Goal: Task Accomplishment & Management: Manage account settings

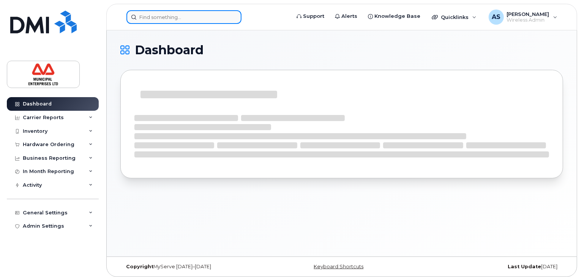
click at [147, 18] on input at bounding box center [184, 17] width 115 height 14
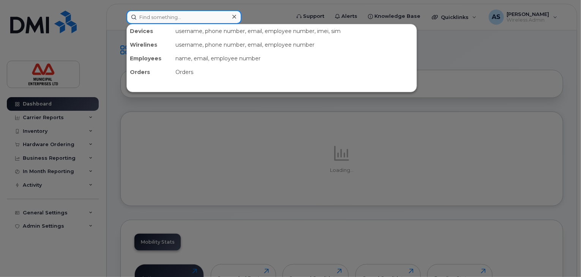
paste input "9024763082"
type input "9024763082"
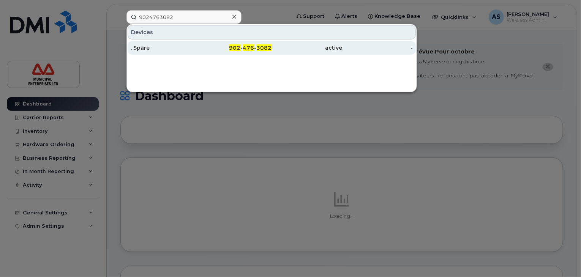
click at [256, 46] on div "902 - 476 - 3082" at bounding box center [236, 48] width 71 height 8
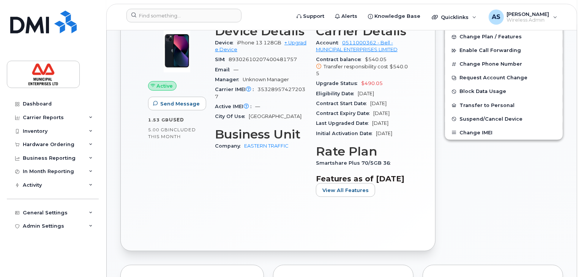
scroll to position [214, 0]
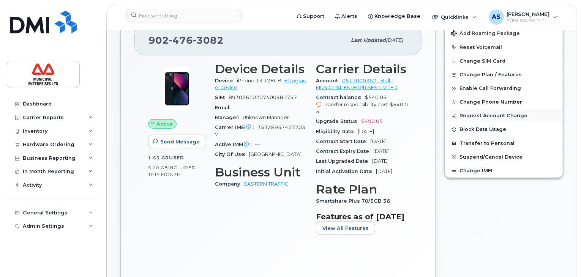
click at [486, 109] on button "Request Account Change" at bounding box center [504, 116] width 118 height 14
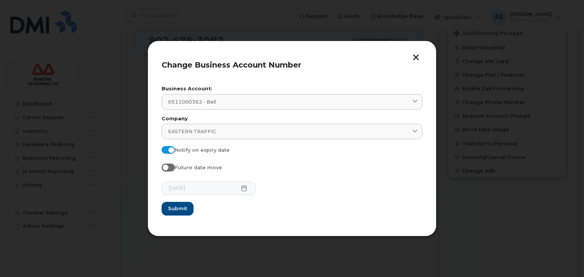
click at [414, 55] on button "button" at bounding box center [415, 58] width 11 height 8
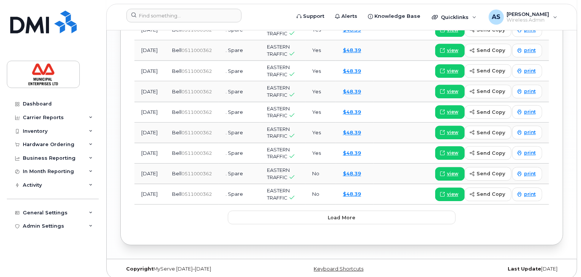
scroll to position [0, 0]
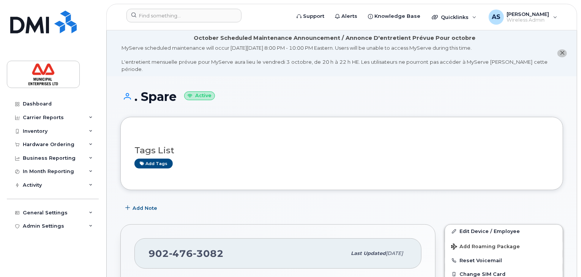
click at [564, 51] on icon "close notification" at bounding box center [562, 53] width 5 height 5
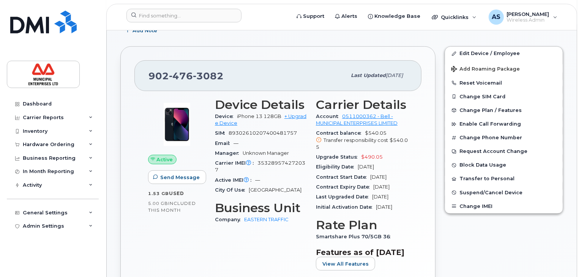
scroll to position [114, 0]
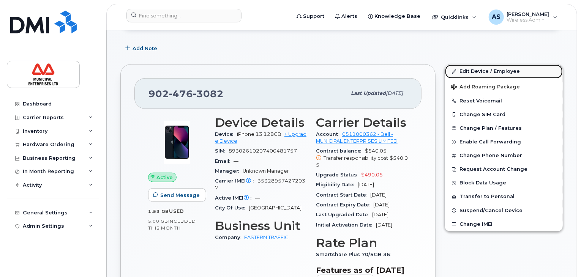
click at [486, 70] on link "Edit Device / Employee" at bounding box center [504, 72] width 118 height 14
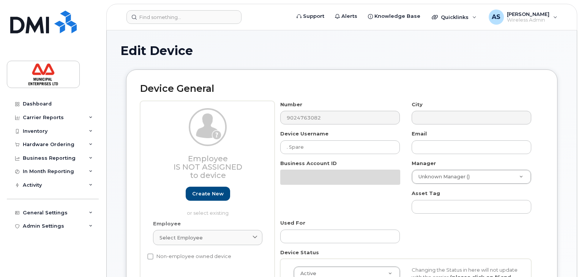
select select "3844606"
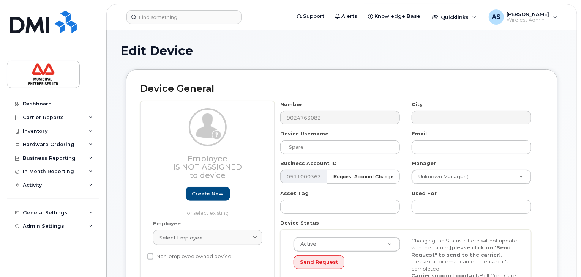
scroll to position [38, 0]
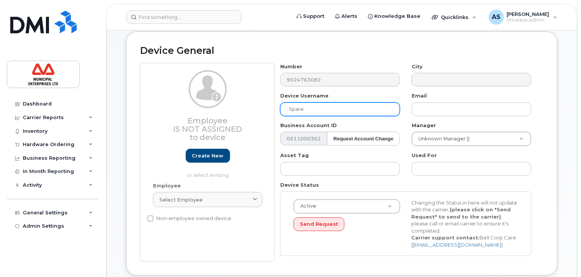
click at [319, 112] on input ". Spare" at bounding box center [340, 110] width 120 height 14
drag, startPoint x: 304, startPoint y: 113, endPoint x: 310, endPoint y: 107, distance: 8.3
click at [305, 110] on input ". Spare" at bounding box center [340, 110] width 120 height 14
drag, startPoint x: 310, startPoint y: 107, endPoint x: 225, endPoint y: 92, distance: 86.1
click at [225, 92] on div "Employee Is not assigned to device Create new or select existing Employee Selec…" at bounding box center [342, 162] width 404 height 199
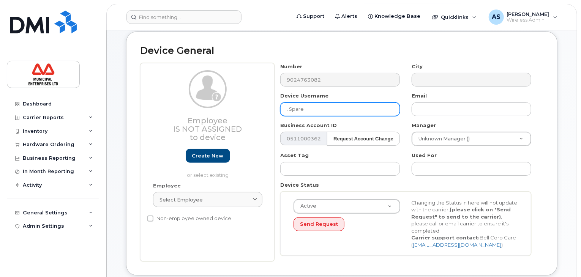
paste input "TWS"
type input "TWS"
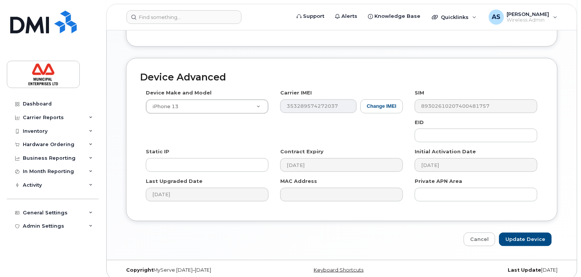
scroll to position [404, 0]
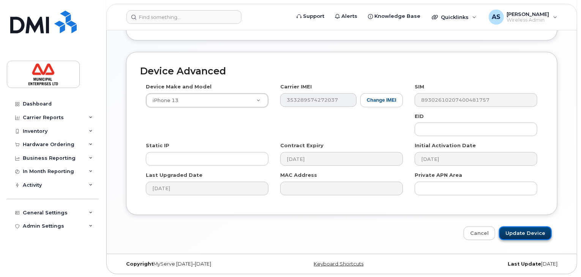
click at [523, 234] on input "Update Device" at bounding box center [525, 234] width 53 height 14
type input "Saving..."
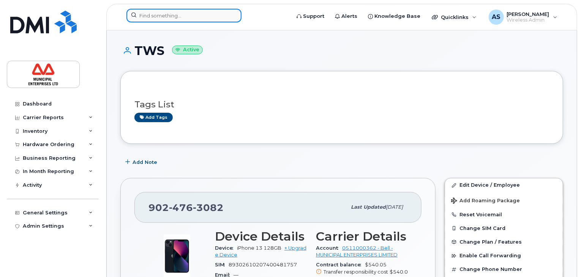
click at [178, 16] on input at bounding box center [184, 16] width 115 height 14
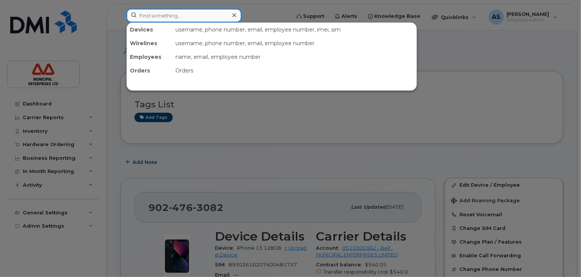
paste input "9029438685"
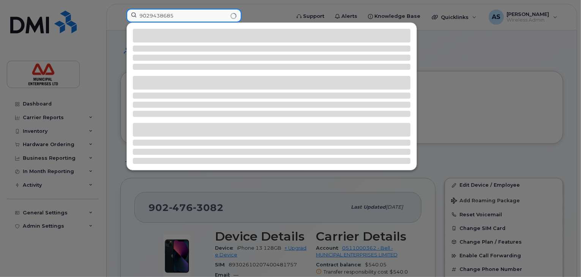
type input "9029438685"
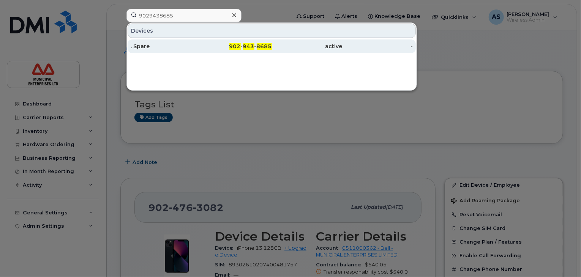
click at [313, 47] on div "active" at bounding box center [307, 47] width 71 height 8
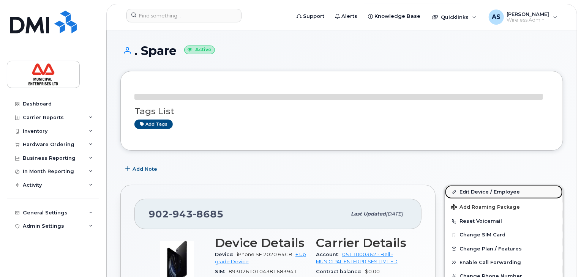
click at [481, 190] on link "Edit Device / Employee" at bounding box center [504, 192] width 118 height 14
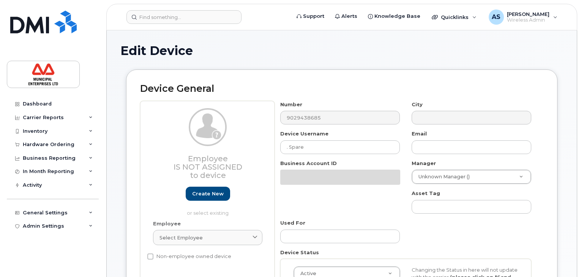
select select "3844606"
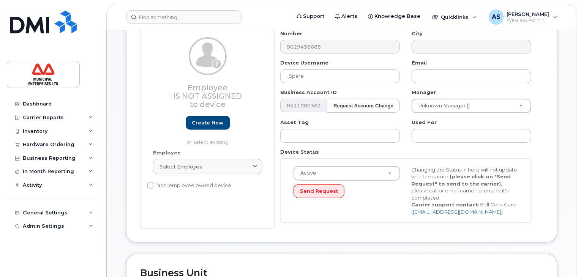
scroll to position [76, 0]
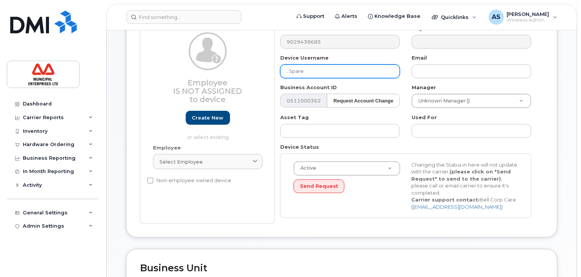
drag, startPoint x: 309, startPoint y: 69, endPoint x: 277, endPoint y: 69, distance: 32.3
click at [277, 69] on div "Device Username . Spare" at bounding box center [340, 66] width 131 height 24
paste input "TWS"
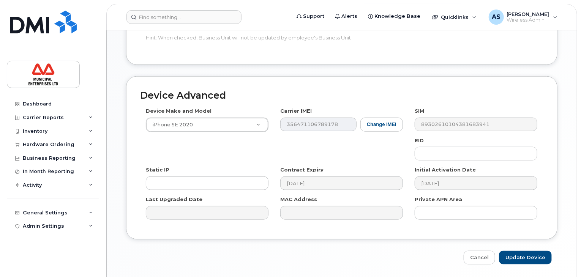
scroll to position [366, 0]
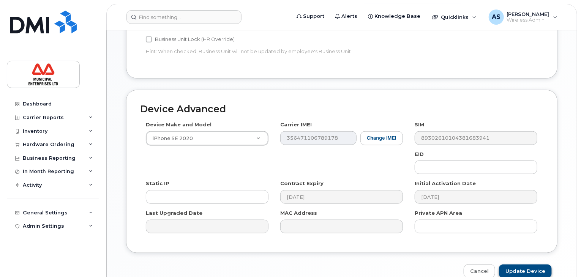
type input "TWS"
click at [535, 269] on input "Update Device" at bounding box center [525, 272] width 53 height 14
type input "Saving..."
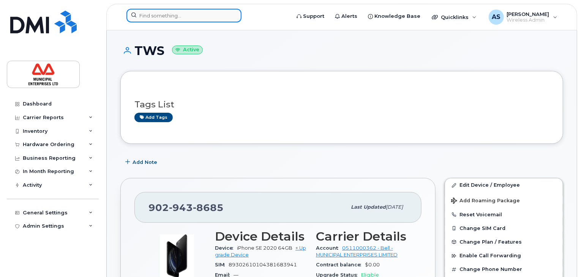
click at [174, 17] on input at bounding box center [184, 16] width 115 height 14
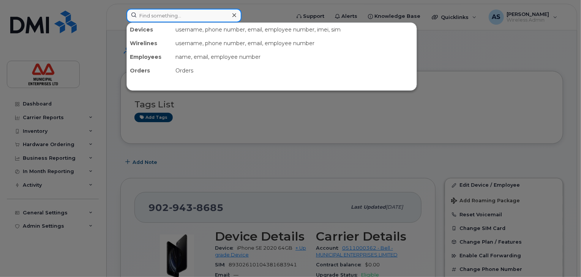
paste input "7826404483"
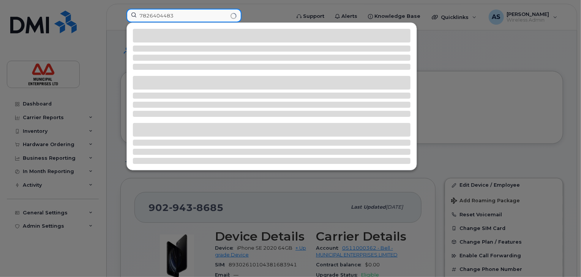
type input "7826404483"
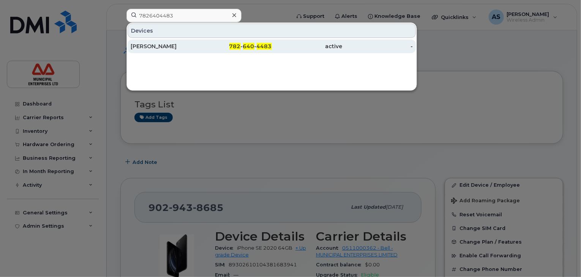
click at [252, 46] on span "640" at bounding box center [248, 46] width 11 height 7
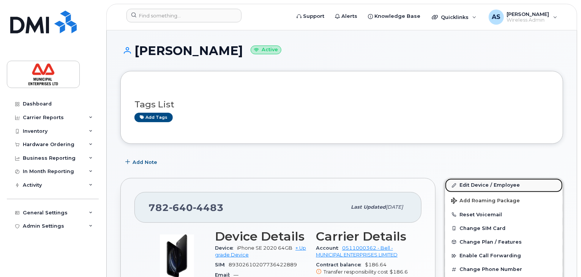
click at [473, 184] on link "Edit Device / Employee" at bounding box center [504, 186] width 118 height 14
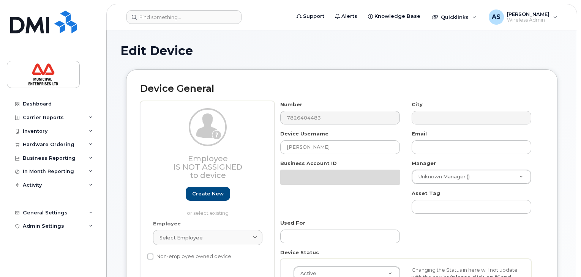
select select "3844641"
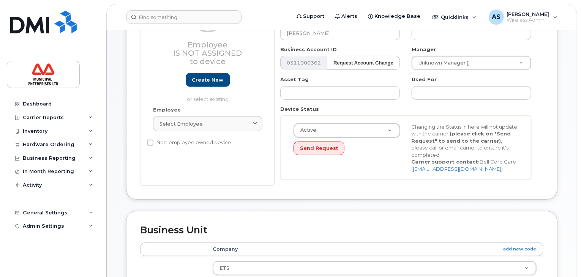
scroll to position [38, 0]
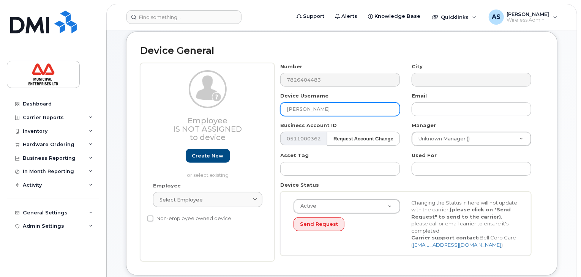
drag, startPoint x: 343, startPoint y: 111, endPoint x: 214, endPoint y: 81, distance: 131.9
click at [214, 81] on div "Employee Is not assigned to device Create new or select existing Employee Selec…" at bounding box center [342, 162] width 404 height 199
paste input "TWS"
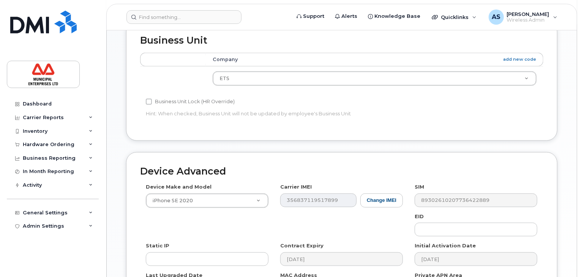
scroll to position [404, 0]
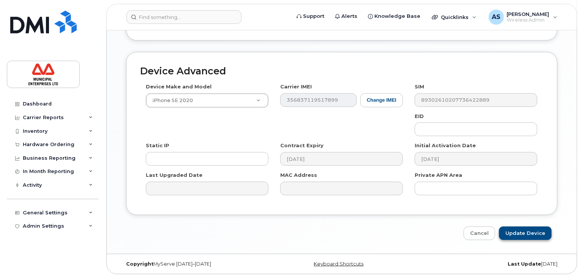
type input "TWS"
click at [524, 228] on input "Update Device" at bounding box center [525, 234] width 53 height 14
type input "Saving..."
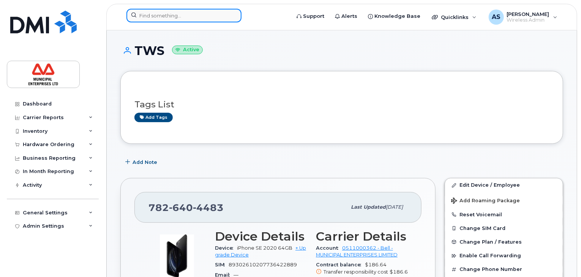
click at [160, 17] on input at bounding box center [184, 16] width 115 height 14
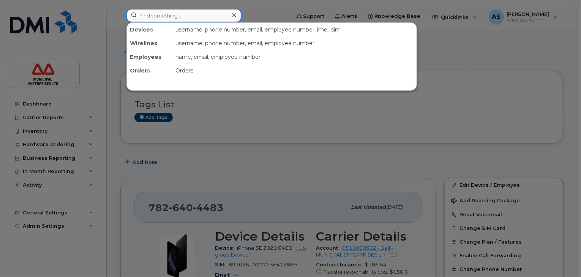
paste input "9027590480"
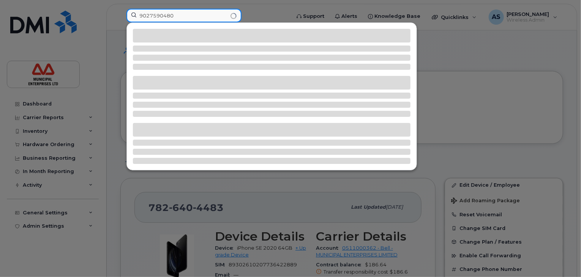
type input "9027590480"
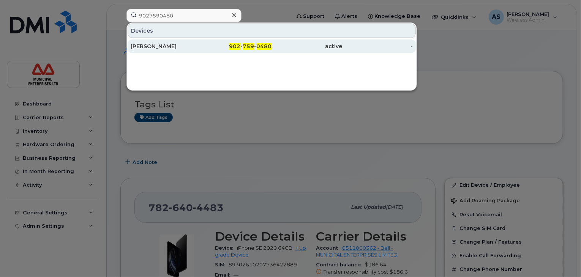
click at [267, 48] on span "0480" at bounding box center [264, 46] width 15 height 7
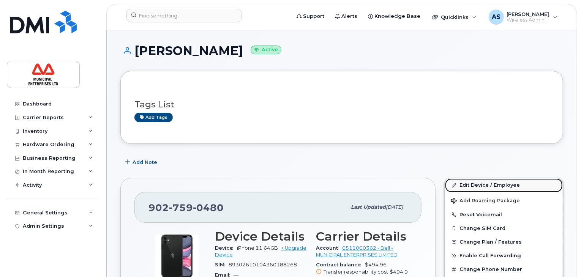
click at [479, 185] on link "Edit Device / Employee" at bounding box center [504, 186] width 118 height 14
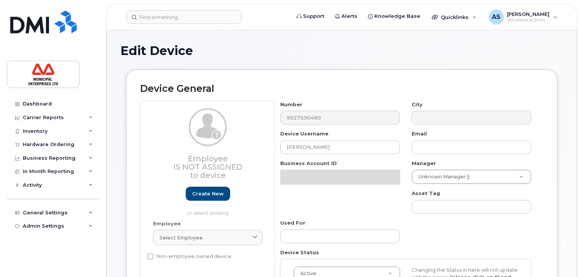
select select "3844609"
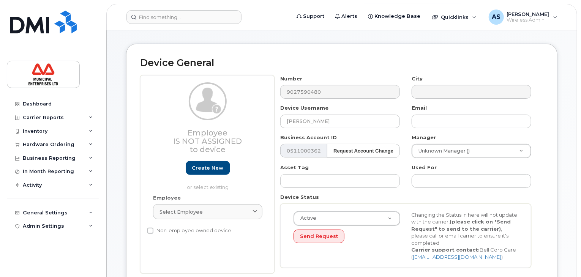
scroll to position [38, 0]
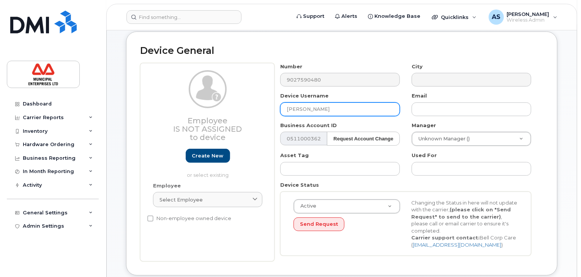
drag, startPoint x: 331, startPoint y: 109, endPoint x: 280, endPoint y: 102, distance: 51.7
click at [280, 102] on div "Device Username Bradley Grisdale" at bounding box center [340, 104] width 131 height 24
paste input "TWS"
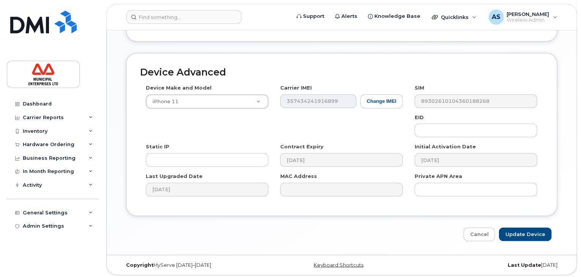
scroll to position [404, 0]
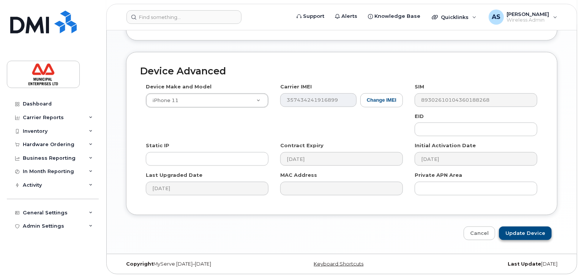
type input "TWS"
click at [527, 234] on input "Update Device" at bounding box center [525, 234] width 53 height 14
type input "Saving..."
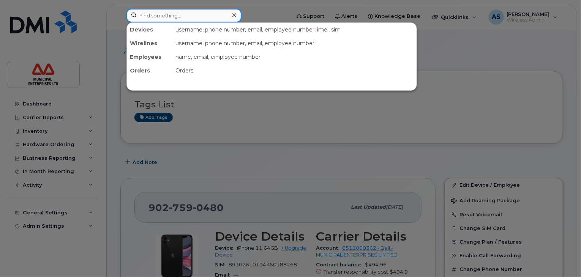
click at [171, 17] on input at bounding box center [184, 16] width 115 height 14
paste input "7826404724"
type input "7826404724"
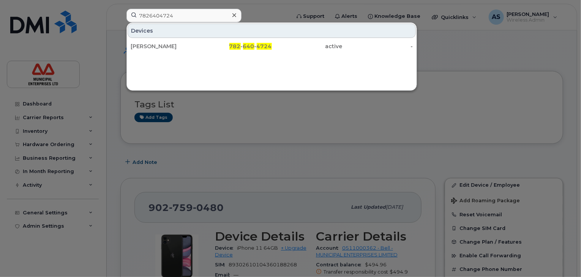
drag, startPoint x: 270, startPoint y: 43, endPoint x: 323, endPoint y: 87, distance: 69.6
click at [270, 43] on div "782 - 640 - 4724" at bounding box center [236, 47] width 71 height 8
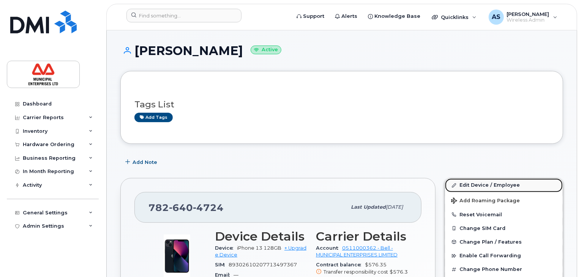
click at [489, 183] on link "Edit Device / Employee" at bounding box center [504, 186] width 118 height 14
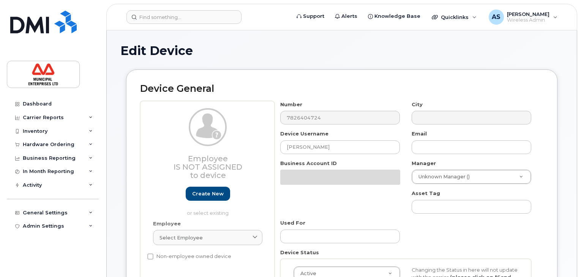
select select "3844609"
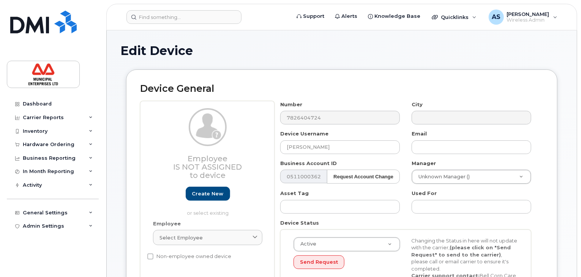
scroll to position [38, 0]
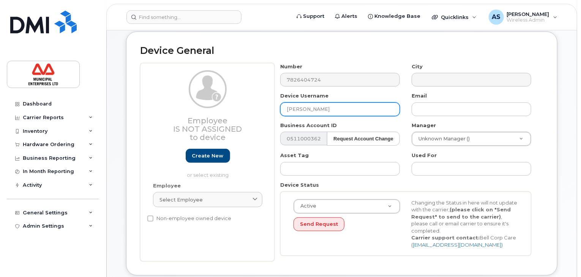
drag, startPoint x: 320, startPoint y: 109, endPoint x: 263, endPoint y: 101, distance: 57.7
click at [263, 101] on div "Employee Is not assigned to device Create new or select existing Employee Selec…" at bounding box center [342, 162] width 404 height 199
paste input "TWS"
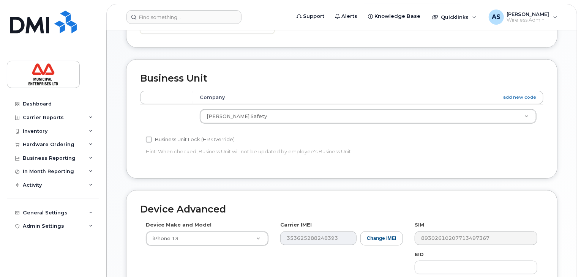
scroll to position [404, 0]
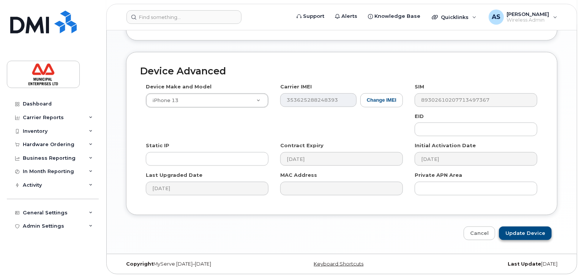
type input "TWS"
click at [522, 229] on input "Update Device" at bounding box center [525, 234] width 53 height 14
type input "Saving..."
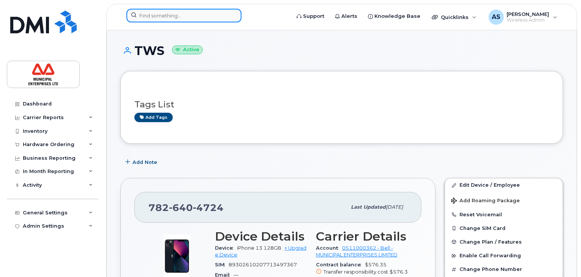
click at [168, 16] on input at bounding box center [184, 16] width 115 height 14
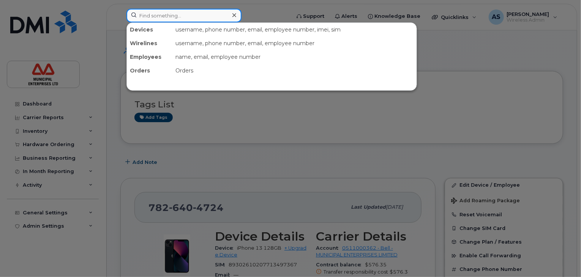
paste input "7824464393"
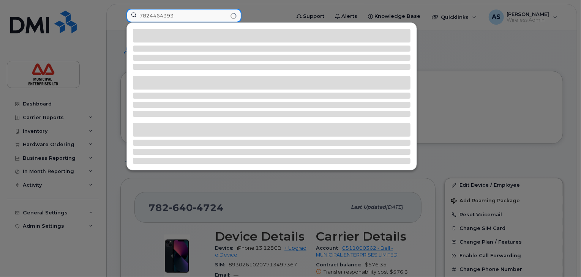
type input "7824464393"
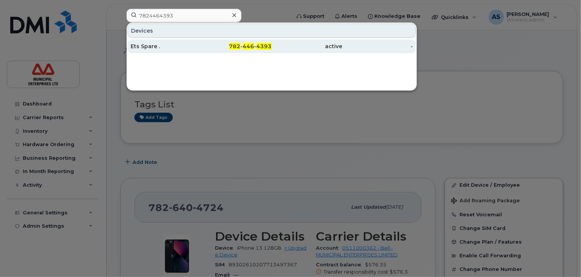
click at [266, 46] on span "4393" at bounding box center [264, 46] width 15 height 7
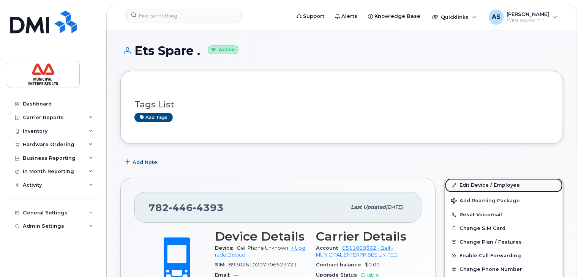
click at [486, 185] on link "Edit Device / Employee" at bounding box center [504, 186] width 118 height 14
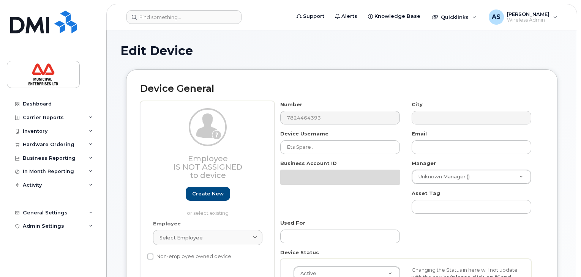
select select "3844586"
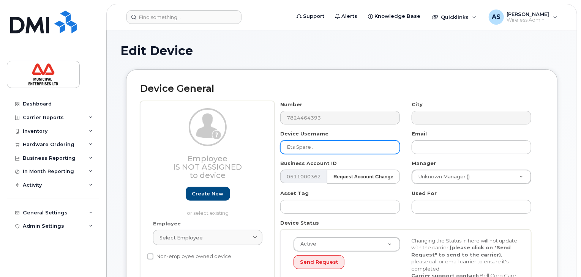
drag, startPoint x: 332, startPoint y: 150, endPoint x: 249, endPoint y: 137, distance: 84.2
click at [249, 137] on div "Employee Is not assigned to device Create new or select existing Employee Selec…" at bounding box center [342, 200] width 404 height 199
paste input "TWS"
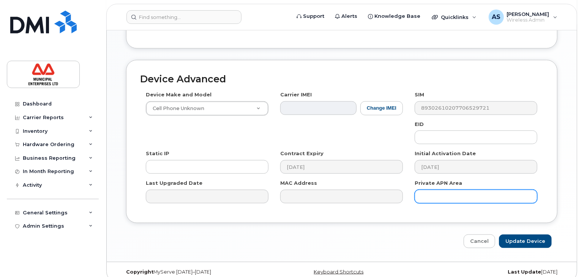
scroll to position [404, 0]
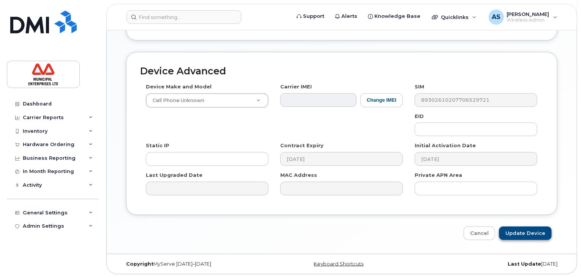
type input "TWS"
click at [524, 231] on input "Update Device" at bounding box center [525, 234] width 53 height 14
type input "Saving..."
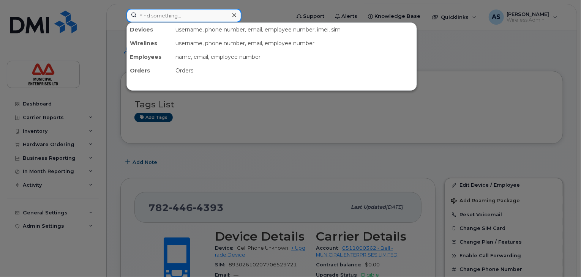
click at [173, 18] on input at bounding box center [184, 16] width 115 height 14
paste input "9029438807"
type input "9029438807"
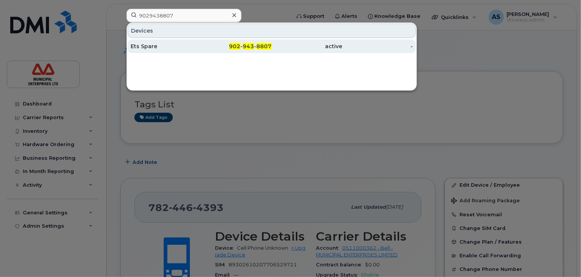
click at [249, 44] on span "943" at bounding box center [248, 46] width 11 height 7
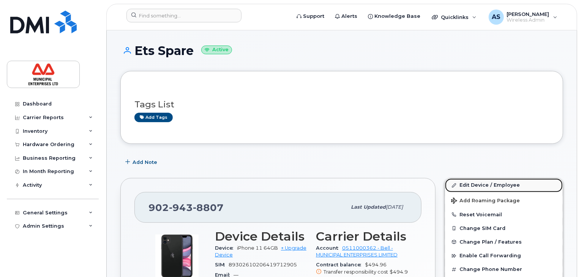
click at [487, 185] on link "Edit Device / Employee" at bounding box center [504, 186] width 118 height 14
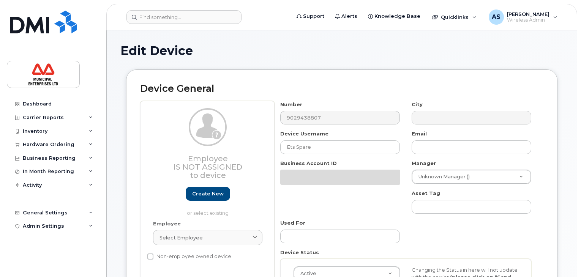
select select "3844606"
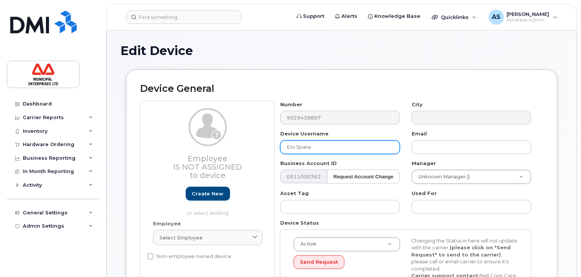
drag, startPoint x: 325, startPoint y: 148, endPoint x: 261, endPoint y: 136, distance: 65.4
click at [261, 136] on div "Employee Is not assigned to device Create new or select existing Employee Selec…" at bounding box center [342, 200] width 404 height 199
paste input "TWS"
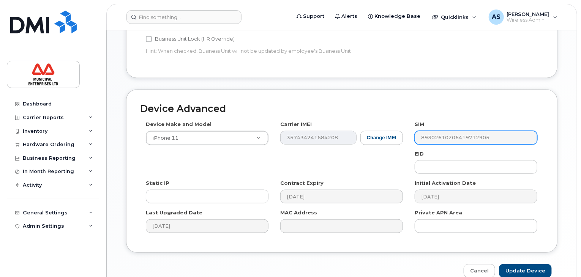
scroll to position [404, 0]
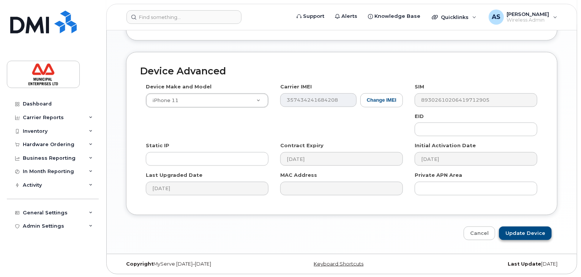
type input "TWS"
click at [524, 229] on input "Update Device" at bounding box center [525, 234] width 53 height 14
type input "Saving..."
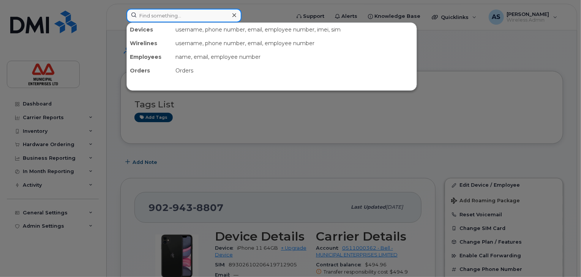
click at [152, 13] on input at bounding box center [184, 16] width 115 height 14
paste input "7824093316"
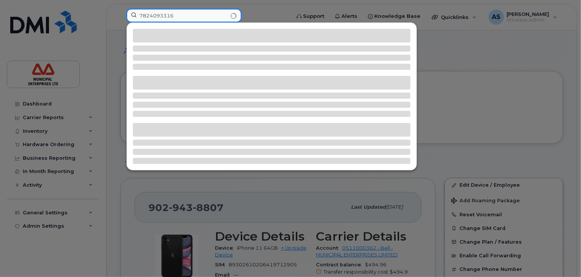
type input "7824093316"
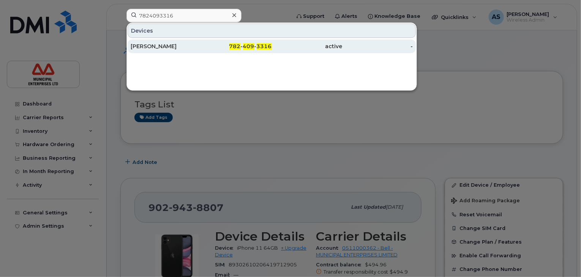
click at [260, 47] on span "3316" at bounding box center [264, 46] width 15 height 7
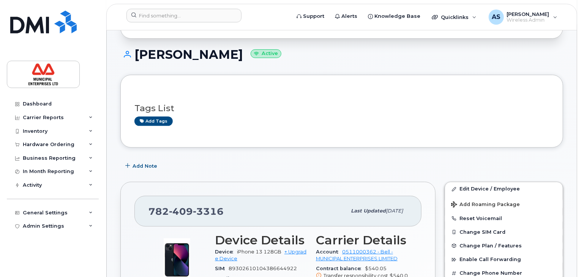
scroll to position [76, 0]
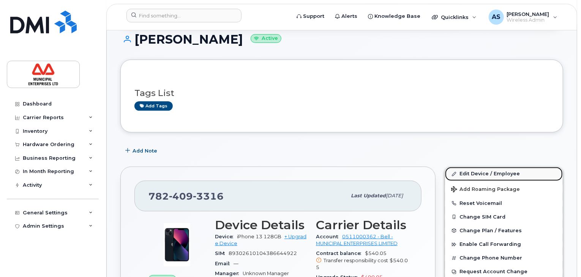
click at [487, 173] on link "Edit Device / Employee" at bounding box center [504, 174] width 118 height 14
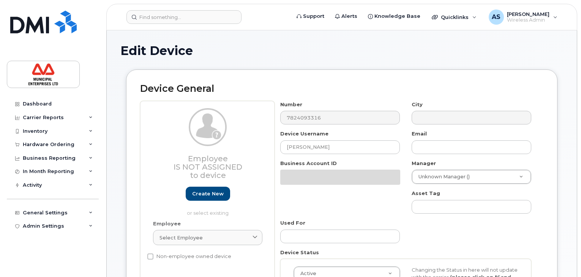
select select "3844586"
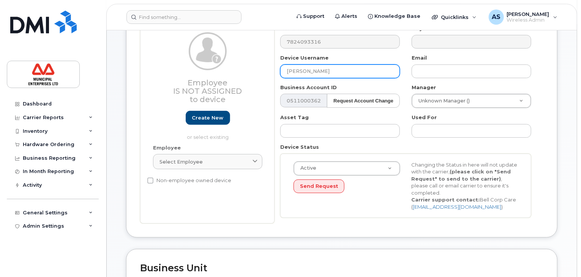
drag, startPoint x: 326, startPoint y: 71, endPoint x: 182, endPoint y: 45, distance: 146.8
click at [182, 45] on div "Employee Is not assigned to device Create new or select existing Employee Selec…" at bounding box center [342, 124] width 404 height 199
paste input "TWS"
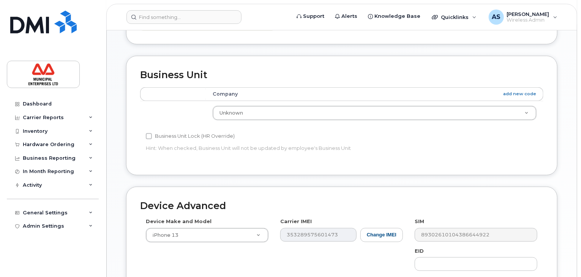
scroll to position [404, 0]
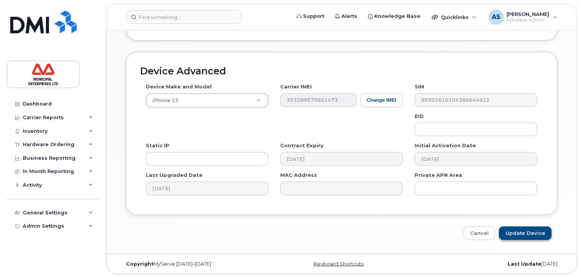
type input "TWS"
click at [526, 231] on input "Update Device" at bounding box center [525, 234] width 53 height 14
type input "Saving..."
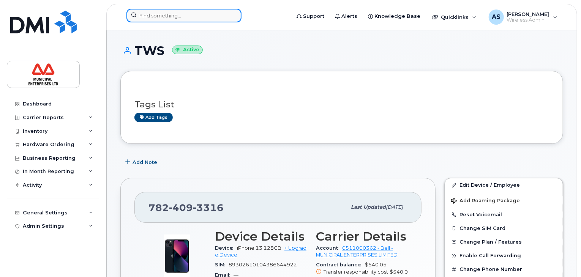
click at [176, 15] on input at bounding box center [184, 16] width 115 height 14
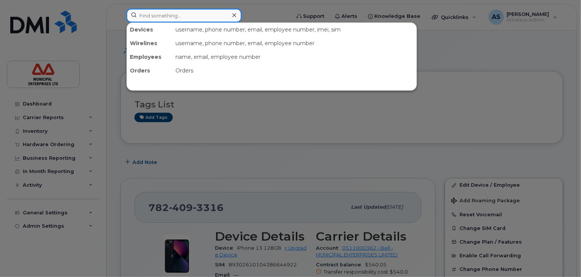
paste input "9025771296"
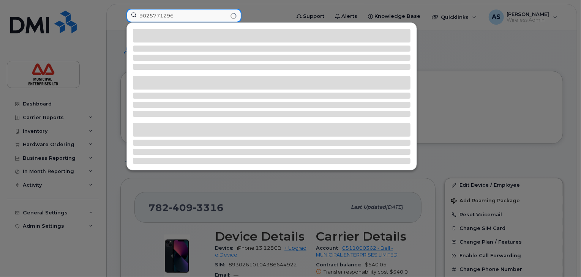
type input "9025771296"
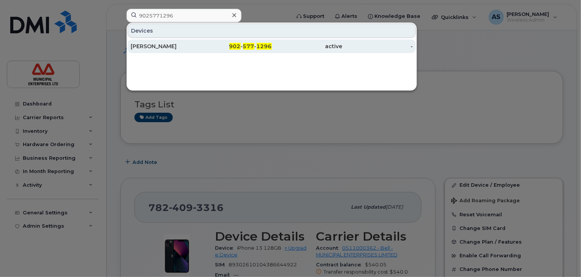
click at [252, 50] on div "902 - 577 - 1296" at bounding box center [236, 47] width 71 height 14
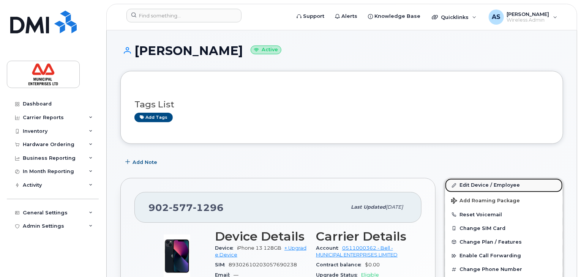
click at [488, 185] on link "Edit Device / Employee" at bounding box center [504, 186] width 118 height 14
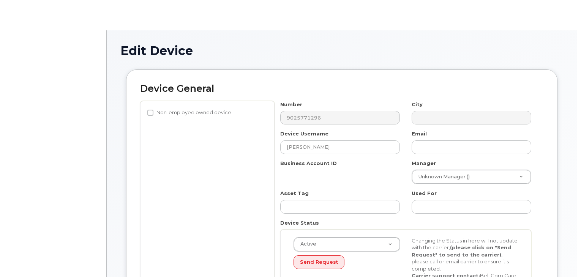
select select "3844609"
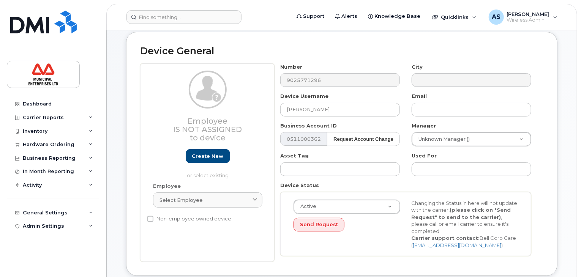
scroll to position [38, 0]
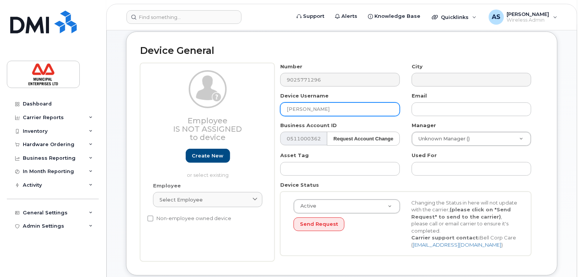
drag, startPoint x: 325, startPoint y: 108, endPoint x: 260, endPoint y: 97, distance: 66.3
click at [260, 97] on div "Employee Is not assigned to device Create new or select existing Employee Selec…" at bounding box center [342, 162] width 404 height 199
paste input "TWS"
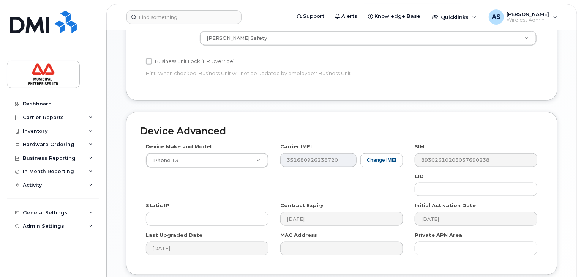
scroll to position [404, 0]
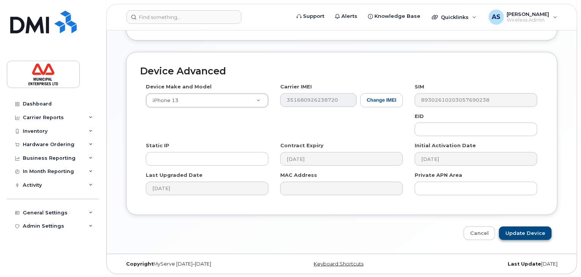
type input "TWS"
click at [517, 233] on input "Update Device" at bounding box center [525, 234] width 53 height 14
type input "Saving..."
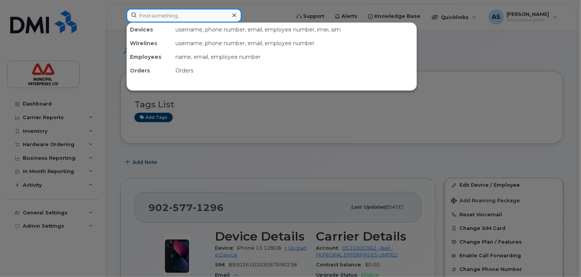
click at [182, 17] on input at bounding box center [184, 16] width 115 height 14
paste input "7826404461"
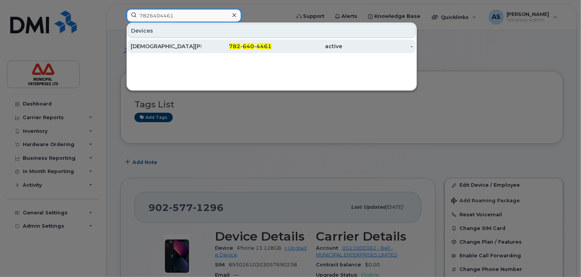
type input "7826404461"
click at [250, 44] on span "640" at bounding box center [248, 46] width 11 height 7
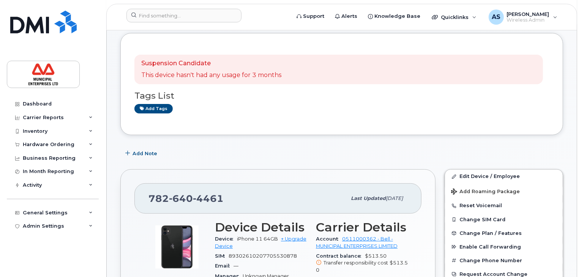
scroll to position [190, 0]
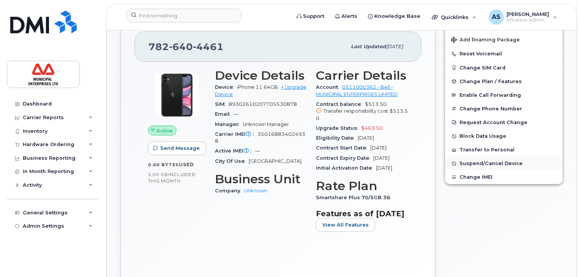
click at [489, 162] on span "Suspend/Cancel Device" at bounding box center [491, 164] width 63 height 6
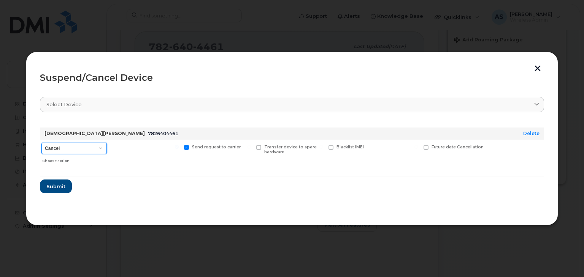
click at [71, 146] on select "Cancel Suspend - Extend Suspension Suspend - Reduced Rate Suspend - Full Rate S…" at bounding box center [73, 148] width 65 height 11
select select "[object Object]"
click at [41, 143] on select "Cancel Suspend - Extend Suspension Suspend - Reduced Rate Suspend - Full Rate S…" at bounding box center [73, 148] width 65 height 11
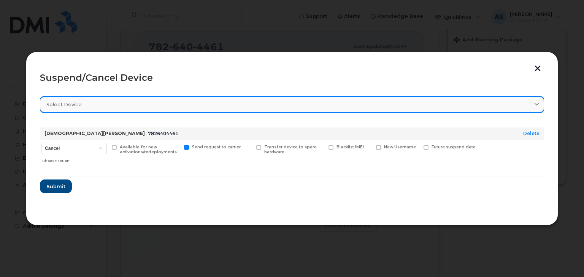
click at [88, 102] on div "Select device" at bounding box center [291, 104] width 491 height 7
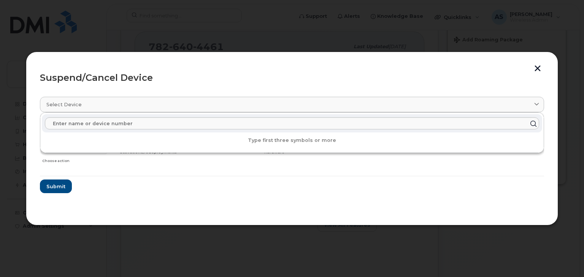
click at [340, 82] on header "Suspend/Cancel Device" at bounding box center [292, 78] width 504 height 24
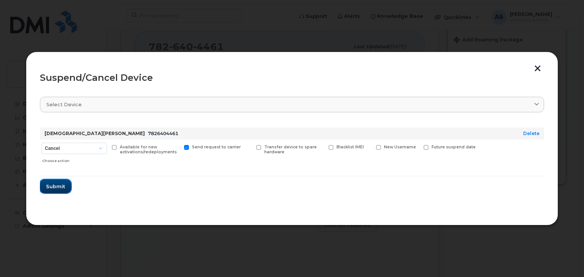
click at [57, 185] on span "Submit" at bounding box center [55, 186] width 19 height 7
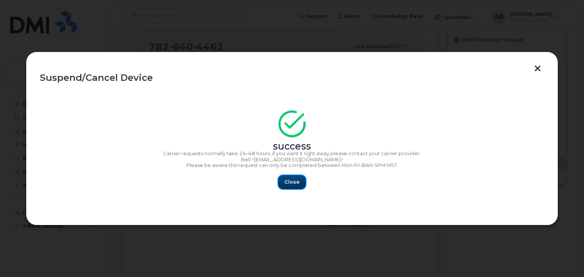
click at [298, 179] on span "Close" at bounding box center [291, 182] width 15 height 7
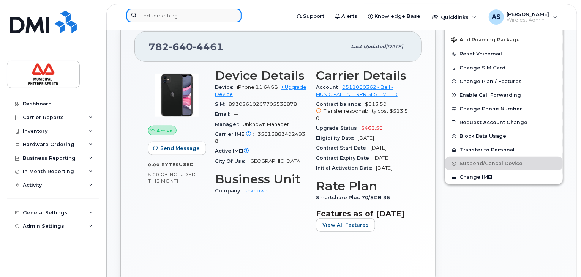
click at [156, 16] on input at bounding box center [184, 16] width 115 height 14
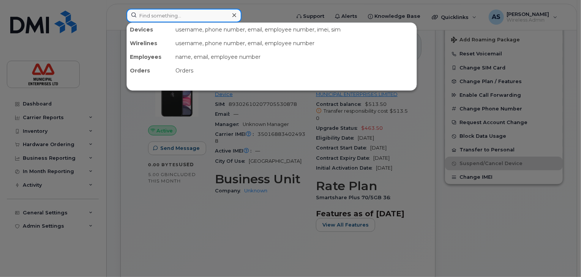
paste input "9029194177"
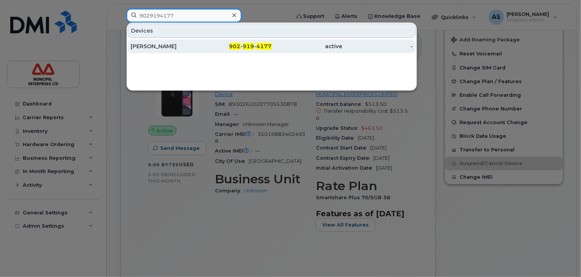
type input "9029194177"
click at [258, 46] on span "4177" at bounding box center [264, 46] width 15 height 7
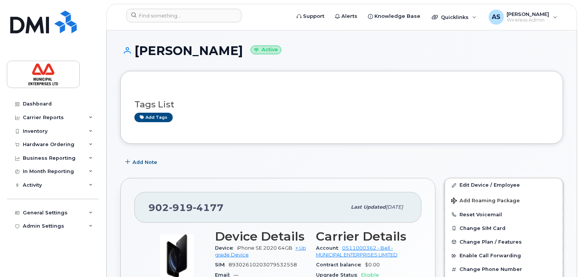
scroll to position [38, 0]
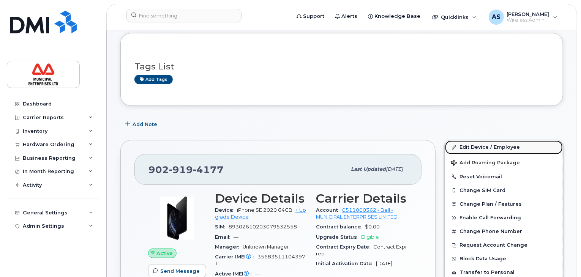
click at [462, 147] on link "Edit Device / Employee" at bounding box center [504, 148] width 118 height 14
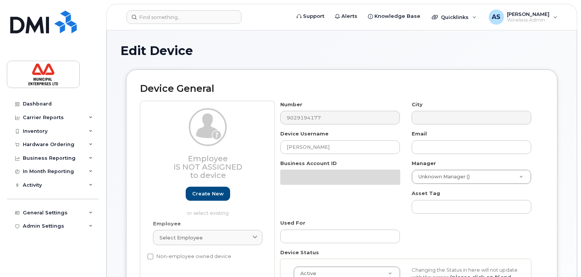
select select "3844609"
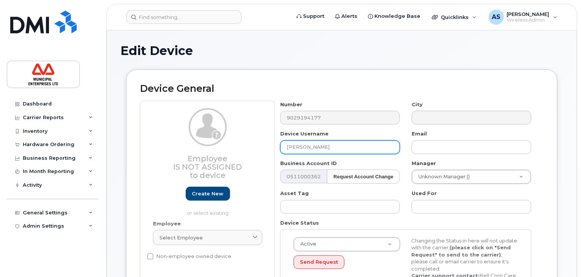
drag, startPoint x: 325, startPoint y: 143, endPoint x: 234, endPoint y: 129, distance: 91.9
click at [234, 129] on div "Employee Is not assigned to device Create new or select existing Employee Selec…" at bounding box center [342, 200] width 404 height 199
paste input "TWS"
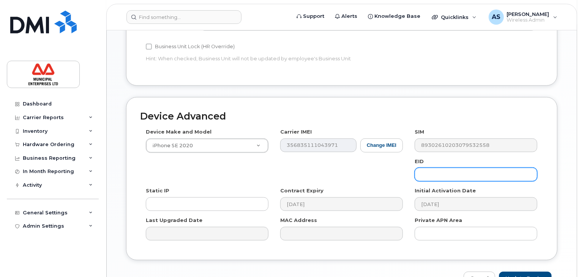
scroll to position [404, 0]
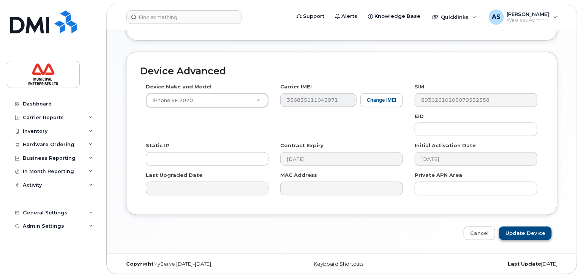
type input "TWS"
click at [516, 230] on input "Update Device" at bounding box center [525, 234] width 53 height 14
type input "Saving..."
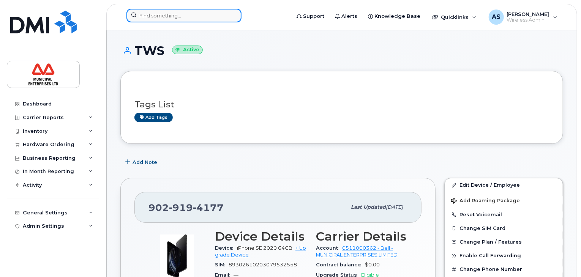
click at [160, 14] on input at bounding box center [184, 16] width 115 height 14
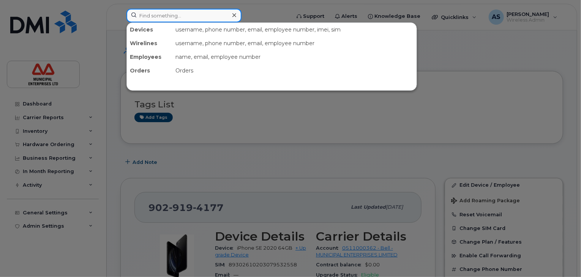
paste input "7826404461"
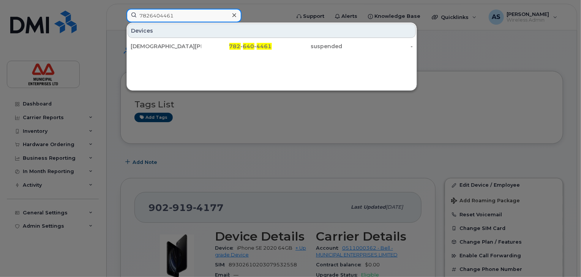
click at [175, 17] on input "7826404461" at bounding box center [184, 16] width 115 height 14
drag, startPoint x: 186, startPoint y: 15, endPoint x: 119, endPoint y: 0, distance: 68.5
click at [120, 9] on div "7826404461 Devices [PERSON_NAME] 782 - 640 - 4461 suspended -" at bounding box center [205, 17] width 171 height 17
paste input "9029194177"
type input "9029194177"
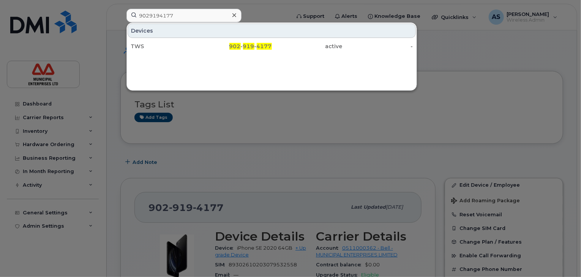
click at [234, 13] on icon at bounding box center [235, 15] width 4 height 6
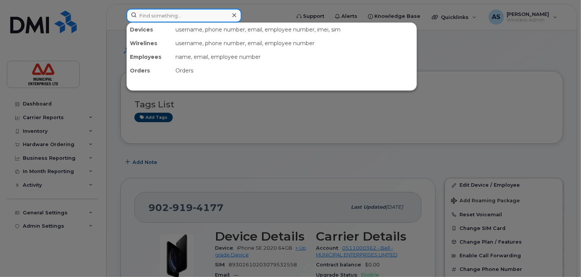
click at [195, 17] on input at bounding box center [184, 16] width 115 height 14
paste input "9022471795"
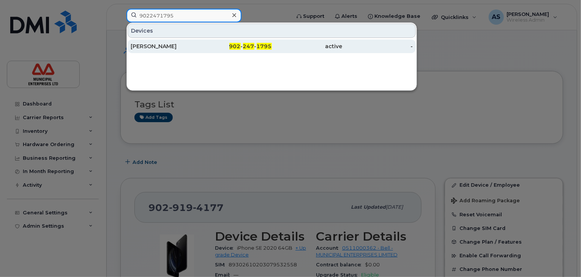
type input "9022471795"
click at [174, 47] on div "[PERSON_NAME]" at bounding box center [166, 47] width 71 height 8
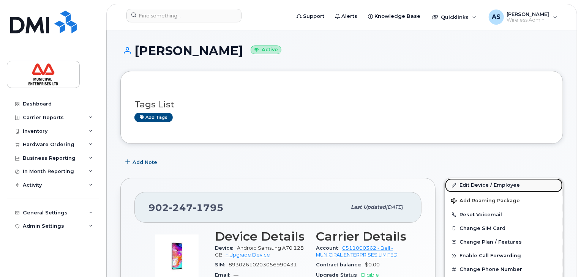
click at [491, 181] on link "Edit Device / Employee" at bounding box center [504, 186] width 118 height 14
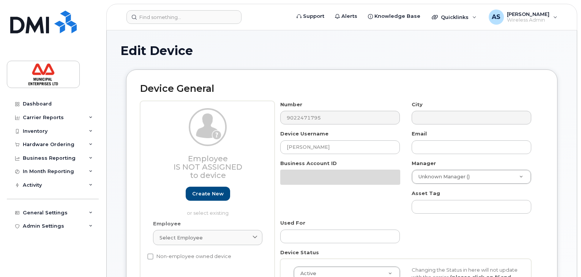
select select "3844606"
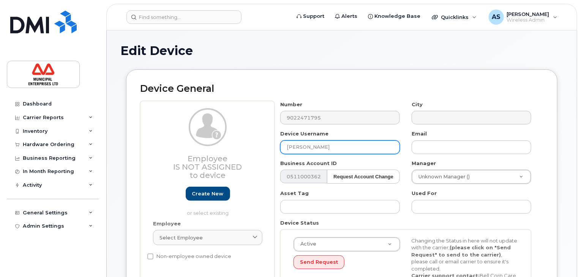
drag, startPoint x: 322, startPoint y: 150, endPoint x: 197, endPoint y: 126, distance: 127.4
click at [197, 126] on div "Employee Is not assigned to device Create new or select existing Employee Selec…" at bounding box center [342, 200] width 404 height 199
paste input "TWS"
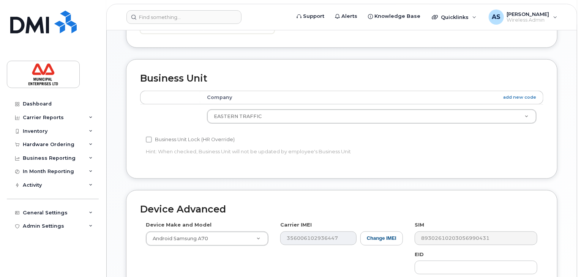
scroll to position [404, 0]
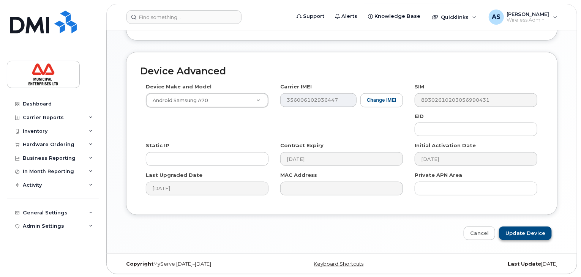
type input "TWS"
click at [537, 230] on input "Update Device" at bounding box center [525, 234] width 53 height 14
type input "Saving..."
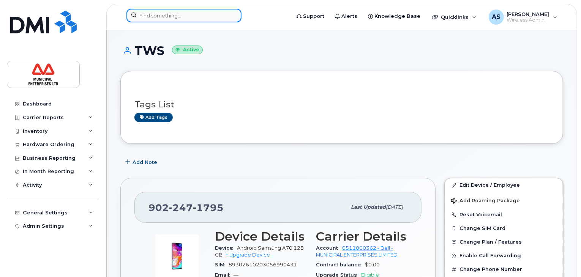
click at [160, 16] on input at bounding box center [184, 16] width 115 height 14
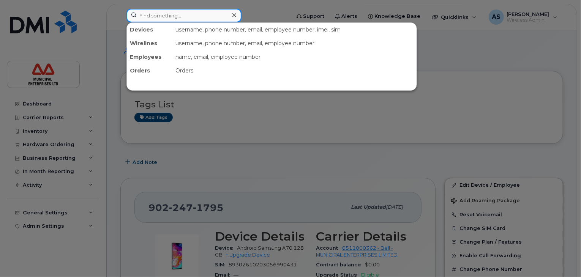
paste input "5062710375"
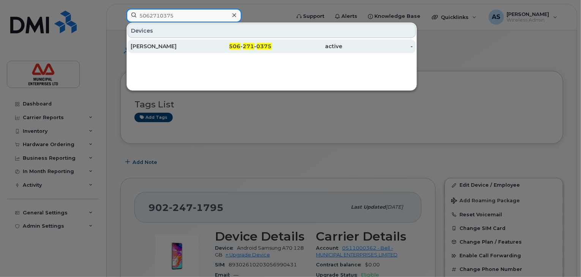
type input "5062710375"
click at [198, 46] on div "[PERSON_NAME]" at bounding box center [166, 47] width 71 height 8
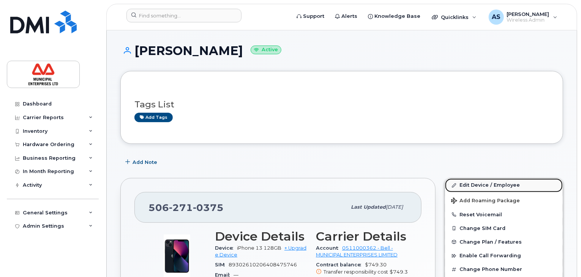
click at [486, 185] on link "Edit Device / Employee" at bounding box center [504, 186] width 118 height 14
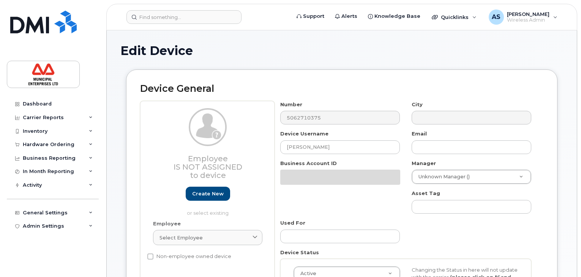
select select "3844606"
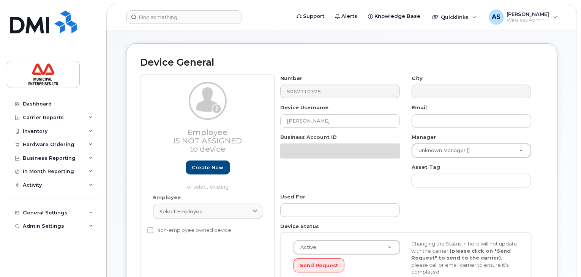
scroll to position [38, 0]
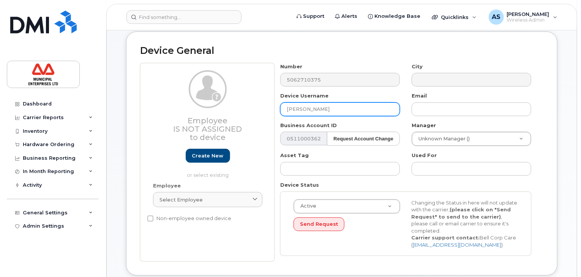
drag, startPoint x: 328, startPoint y: 108, endPoint x: 192, endPoint y: 83, distance: 138.3
click at [192, 83] on div "Employee Is not assigned to device Create new or select existing Employee Selec…" at bounding box center [342, 162] width 404 height 199
paste input "TWS"
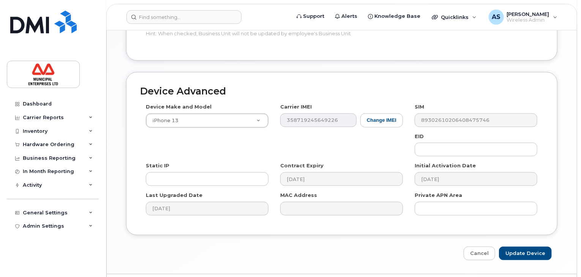
scroll to position [404, 0]
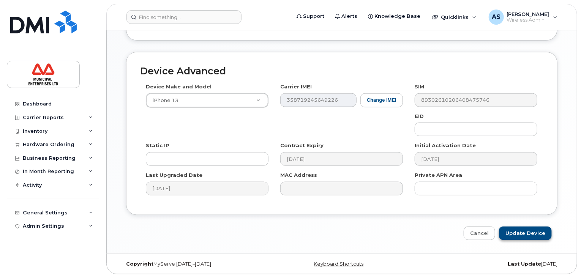
type input "TWS"
click at [526, 232] on input "Update Device" at bounding box center [525, 234] width 53 height 14
type input "Saving..."
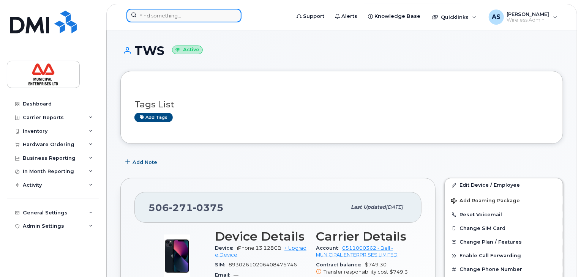
click at [166, 18] on input at bounding box center [184, 16] width 115 height 14
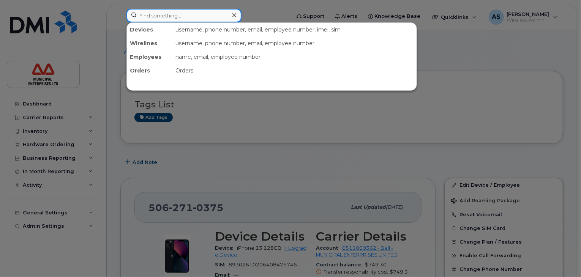
paste input "9024974641"
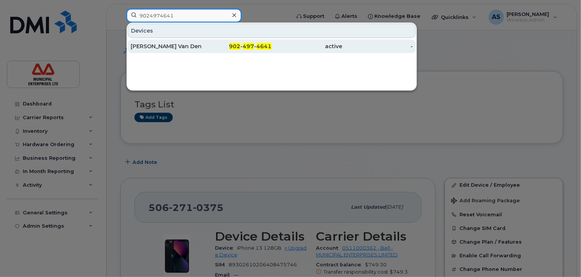
type input "9024974641"
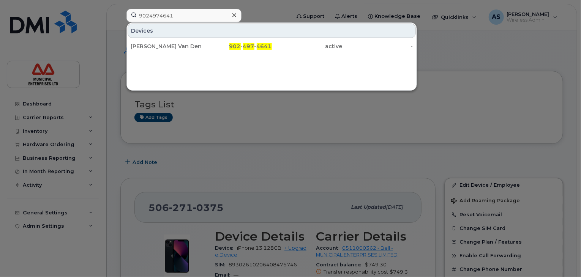
drag, startPoint x: 182, startPoint y: 44, endPoint x: 196, endPoint y: 54, distance: 16.9
click at [182, 44] on div "[PERSON_NAME] Van Den [PERSON_NAME]" at bounding box center [166, 47] width 71 height 8
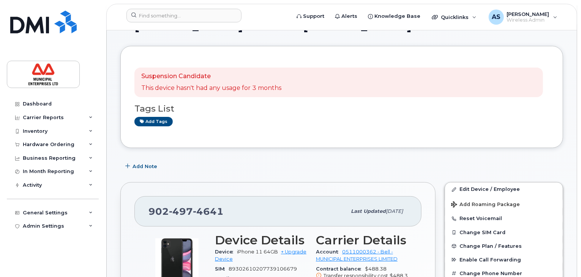
scroll to position [38, 0]
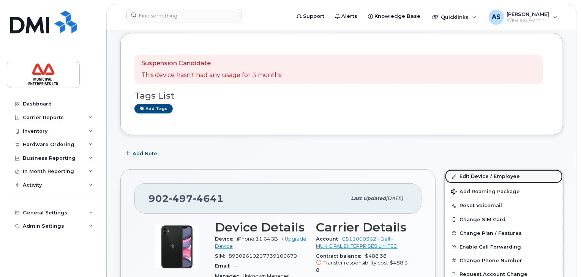
click at [472, 174] on link "Edit Device / Employee" at bounding box center [504, 177] width 118 height 14
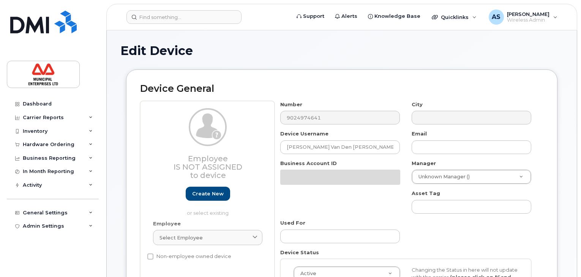
select select "3844606"
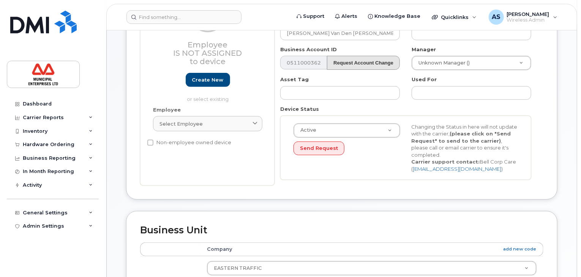
scroll to position [76, 0]
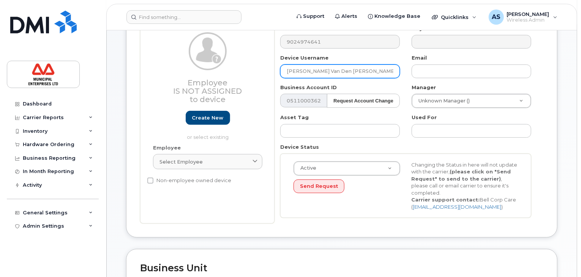
drag, startPoint x: 352, startPoint y: 70, endPoint x: 237, endPoint y: 52, distance: 116.6
click at [237, 52] on div "Employee Is not assigned to device Create new or select existing Employee Selec…" at bounding box center [342, 124] width 404 height 199
paste input "Field Coordinator"
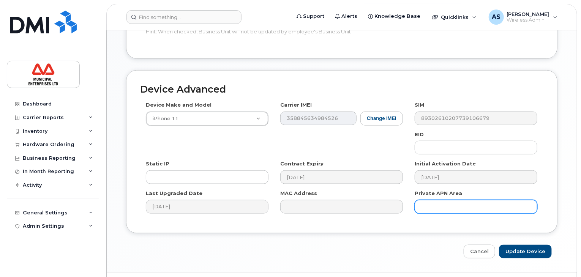
scroll to position [404, 0]
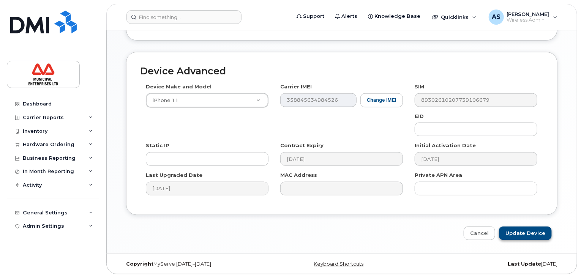
type input "Field Coordinator"
click at [522, 233] on input "Update Device" at bounding box center [525, 234] width 53 height 14
type input "Saving..."
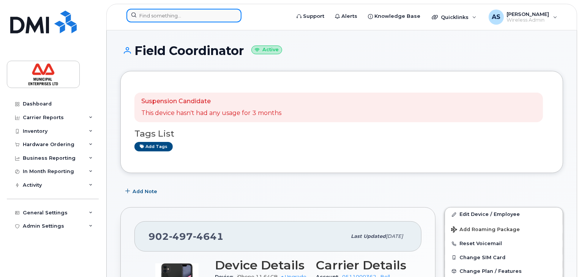
click at [179, 15] on input at bounding box center [184, 16] width 115 height 14
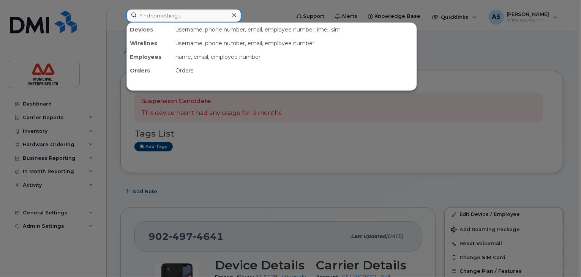
paste input "9022214895"
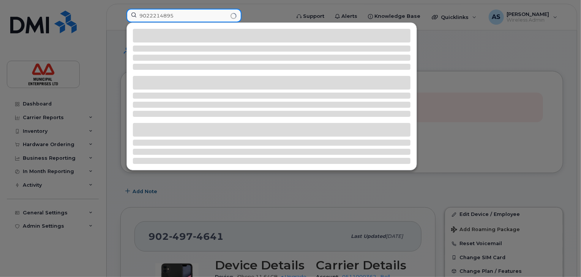
type input "9022214895"
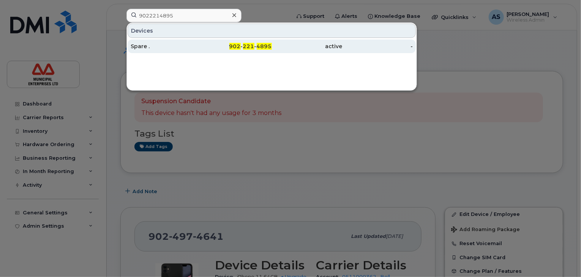
click at [230, 51] on div "902 - 221 - 4895" at bounding box center [236, 47] width 71 height 14
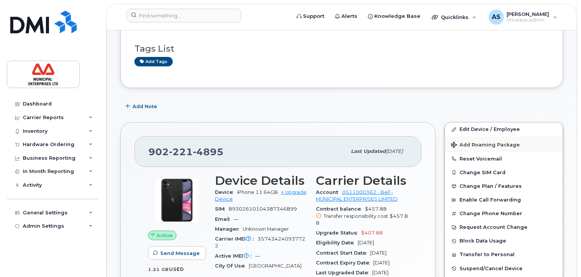
scroll to position [76, 0]
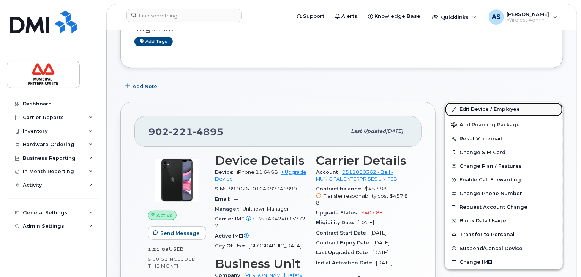
click at [489, 111] on link "Edit Device / Employee" at bounding box center [504, 110] width 118 height 14
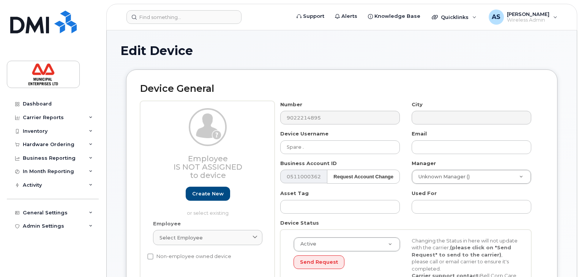
select select "3844609"
drag, startPoint x: 309, startPoint y: 142, endPoint x: 239, endPoint y: 141, distance: 69.9
click at [239, 141] on div "Employee Is not assigned to device Create new or select existing Employee Selec…" at bounding box center [342, 200] width 404 height 199
paste input "TWS"
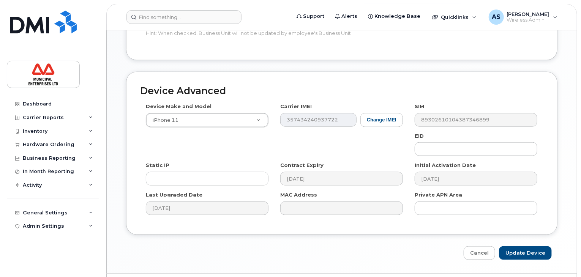
scroll to position [404, 0]
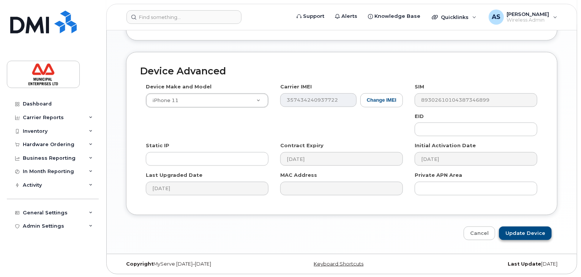
type input "TWS"
click at [521, 231] on input "Update Device" at bounding box center [525, 234] width 53 height 14
type input "Saving..."
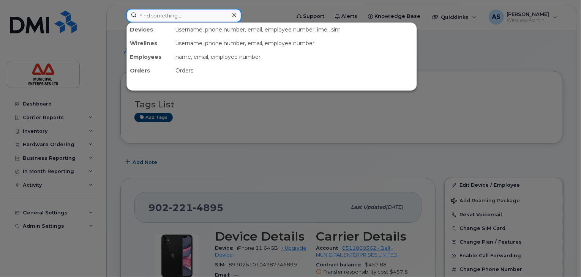
click at [176, 17] on input at bounding box center [184, 16] width 115 height 14
paste input "9022376085"
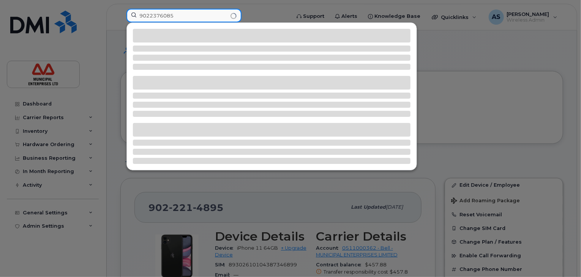
type input "9022376085"
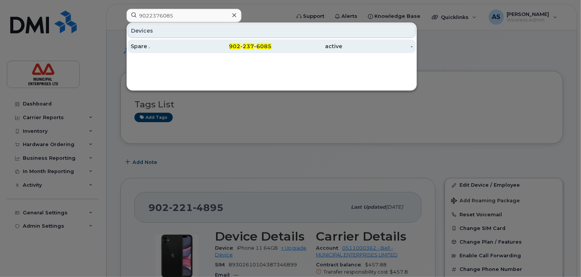
click at [225, 49] on div "902 - 237 - 6085" at bounding box center [236, 47] width 71 height 8
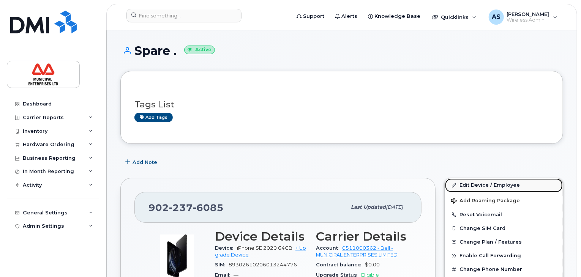
click at [464, 186] on link "Edit Device / Employee" at bounding box center [504, 186] width 118 height 14
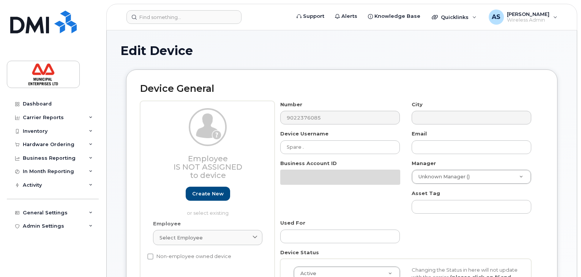
select select "3844606"
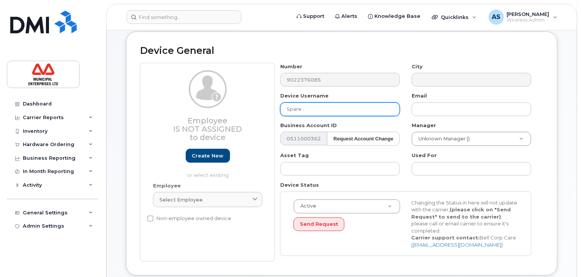
drag, startPoint x: 324, startPoint y: 110, endPoint x: 201, endPoint y: 94, distance: 123.4
click at [201, 94] on div "Employee Is not assigned to device Create new or select existing Employee Selec…" at bounding box center [342, 162] width 404 height 199
paste input "Field Coordinator"
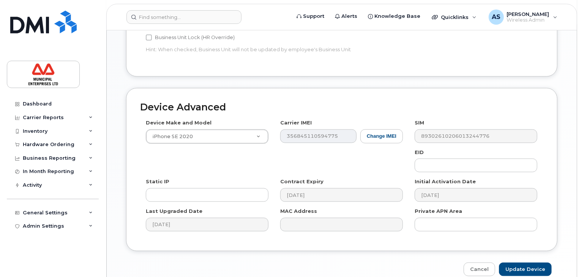
scroll to position [366, 0]
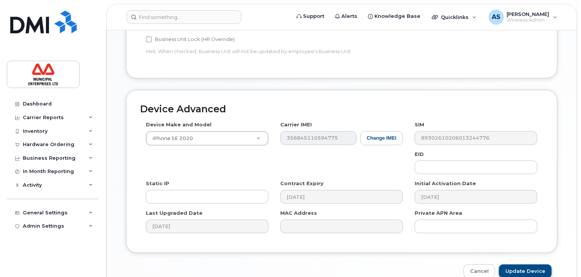
type input "Field Coordinator"
click at [530, 272] on input "Update Device" at bounding box center [525, 272] width 53 height 14
type input "Saving..."
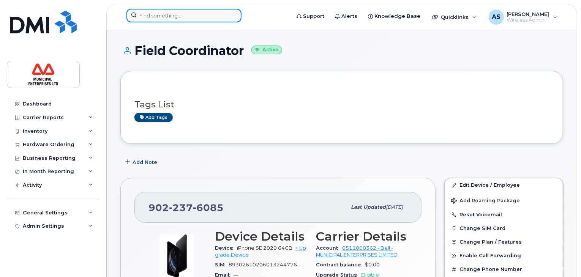
click at [173, 19] on input at bounding box center [184, 16] width 115 height 14
paste input "7826403340"
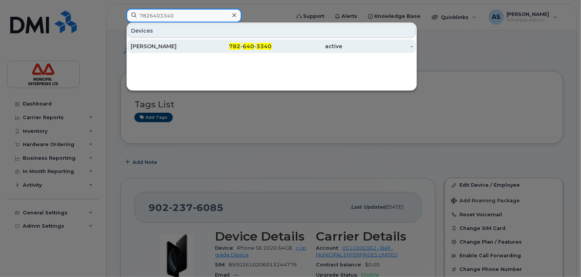
type input "7826403340"
click at [177, 45] on div "[PERSON_NAME]" at bounding box center [166, 47] width 71 height 8
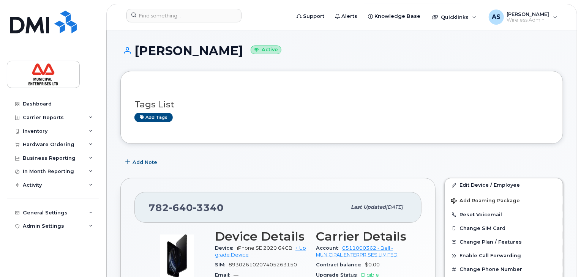
scroll to position [38, 0]
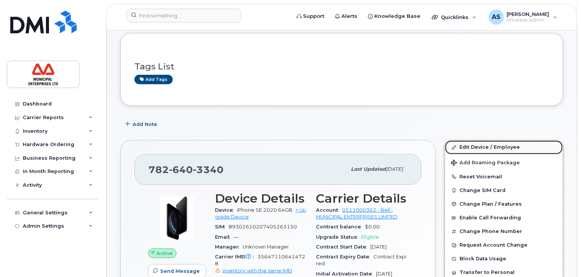
click at [482, 147] on link "Edit Device / Employee" at bounding box center [504, 148] width 118 height 14
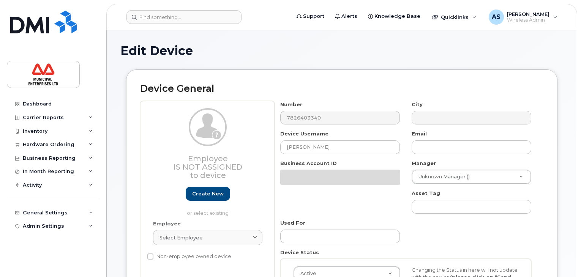
select select "3844606"
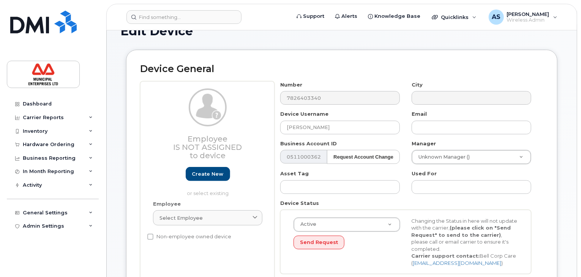
scroll to position [38, 0]
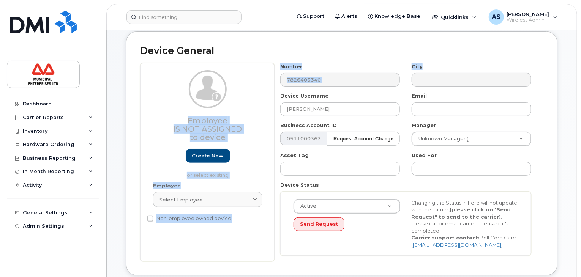
click at [252, 92] on div "Employee Is not assigned to device Create new or select existing Employee Selec…" at bounding box center [342, 162] width 404 height 199
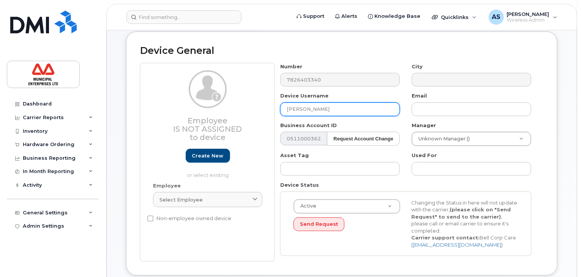
click at [333, 108] on input "[PERSON_NAME]" at bounding box center [340, 110] width 120 height 14
drag, startPoint x: 343, startPoint y: 107, endPoint x: 221, endPoint y: 95, distance: 123.0
click at [221, 95] on div "Employee Is not assigned to device Create new or select existing Employee Selec…" at bounding box center [342, 162] width 404 height 199
paste input "TWS"
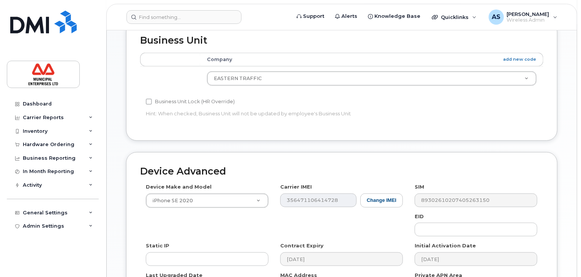
scroll to position [404, 0]
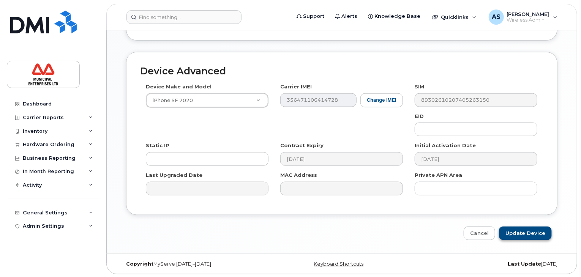
type input "TWS"
click at [529, 234] on input "Update Device" at bounding box center [525, 234] width 53 height 14
type input "Saving..."
